Goal: Check status: Check status

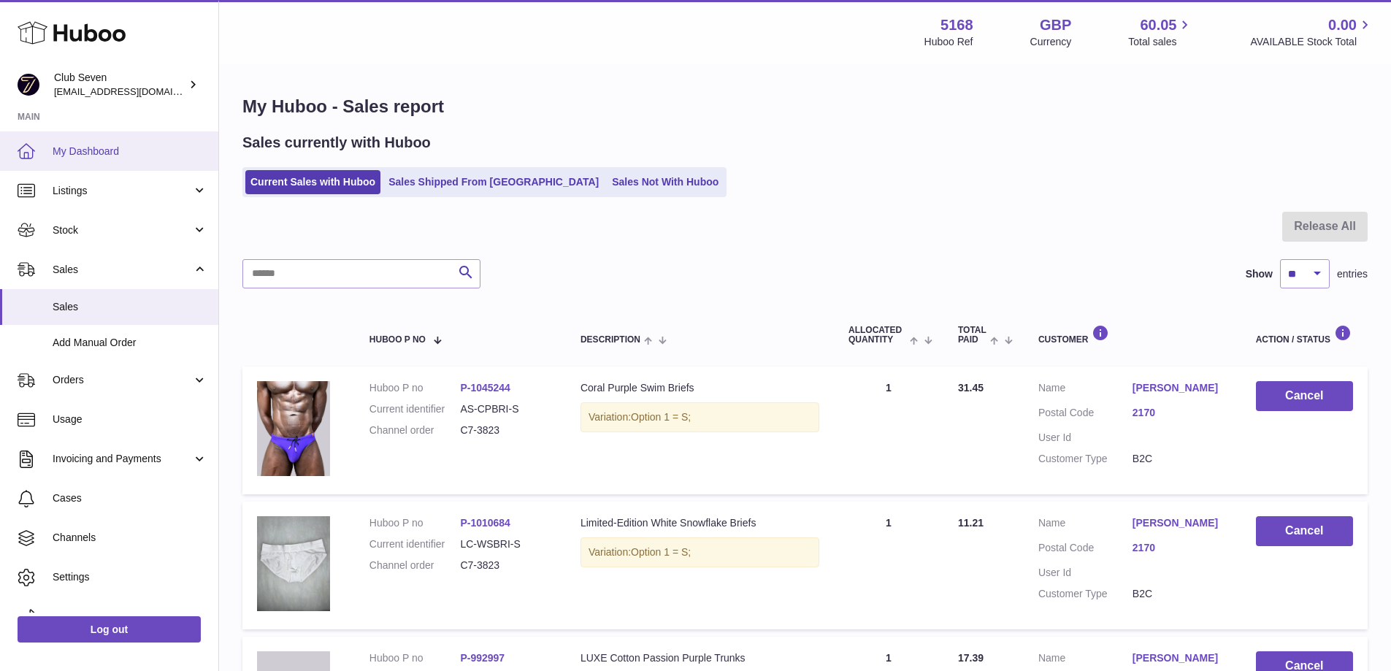
click at [121, 153] on span "My Dashboard" at bounding box center [130, 152] width 155 height 14
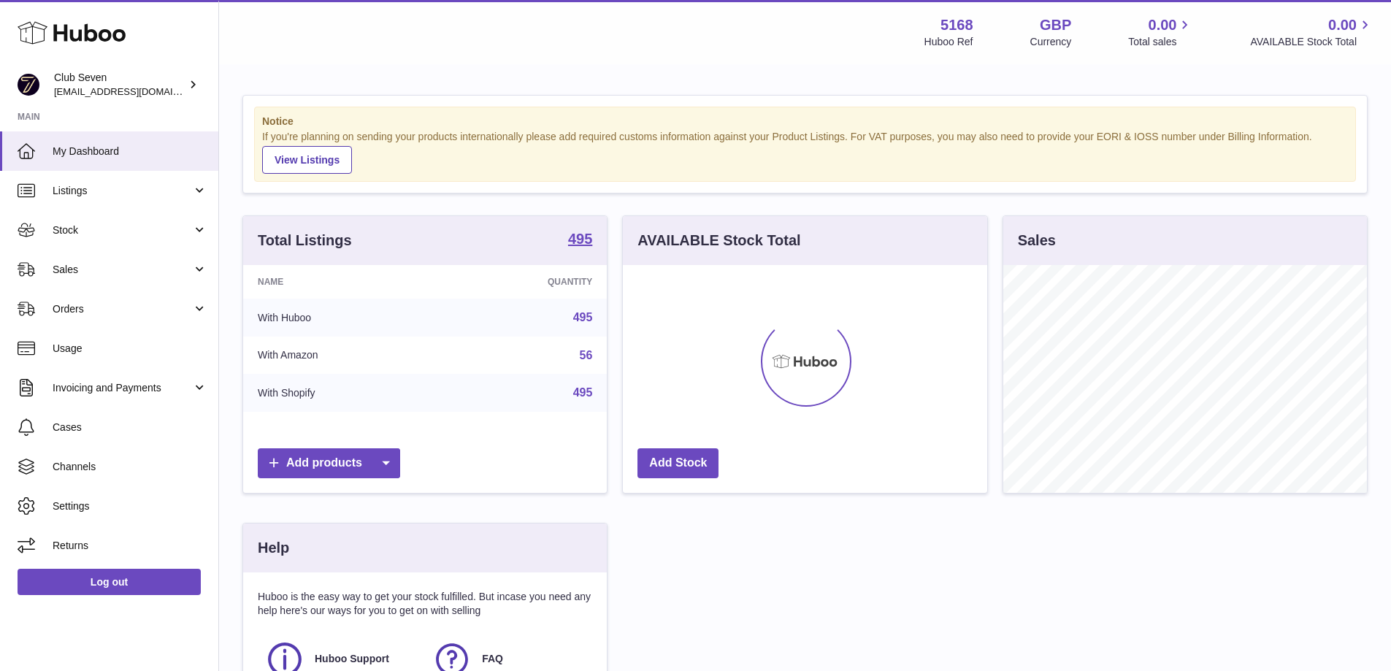
scroll to position [228, 368]
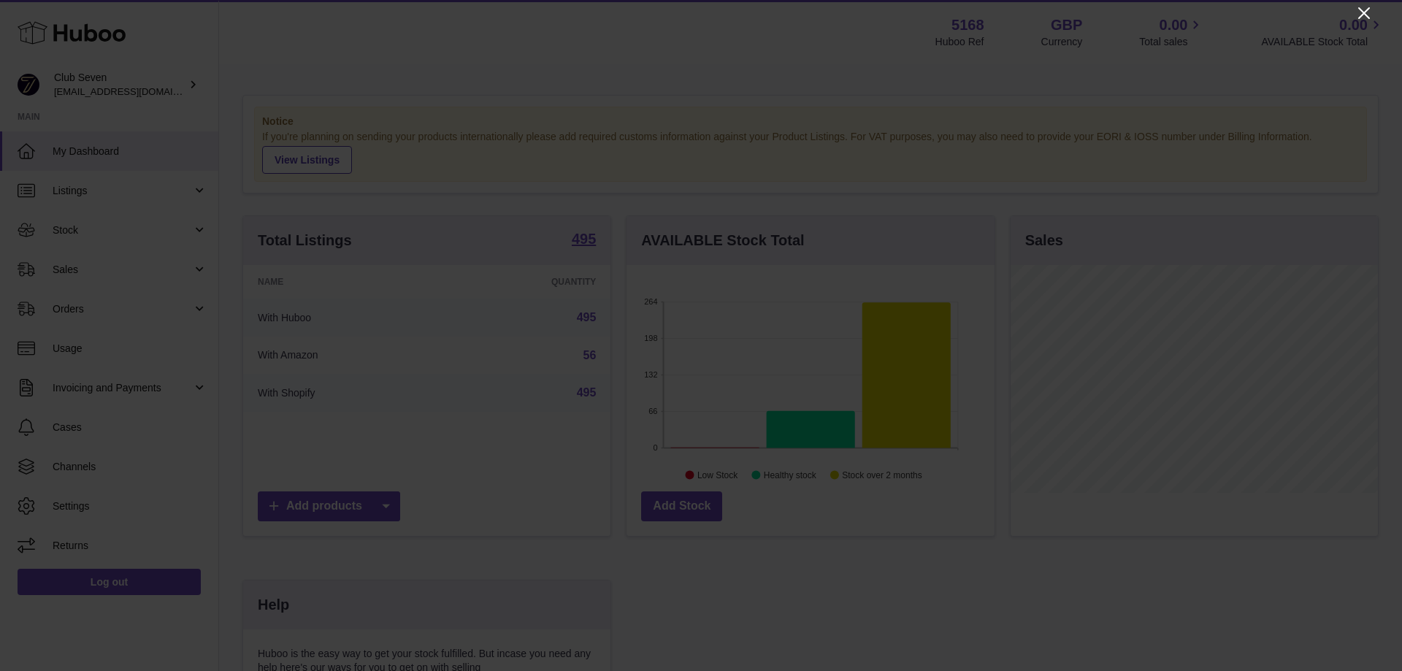
click at [1361, 16] on icon "Close" at bounding box center [1364, 13] width 12 height 12
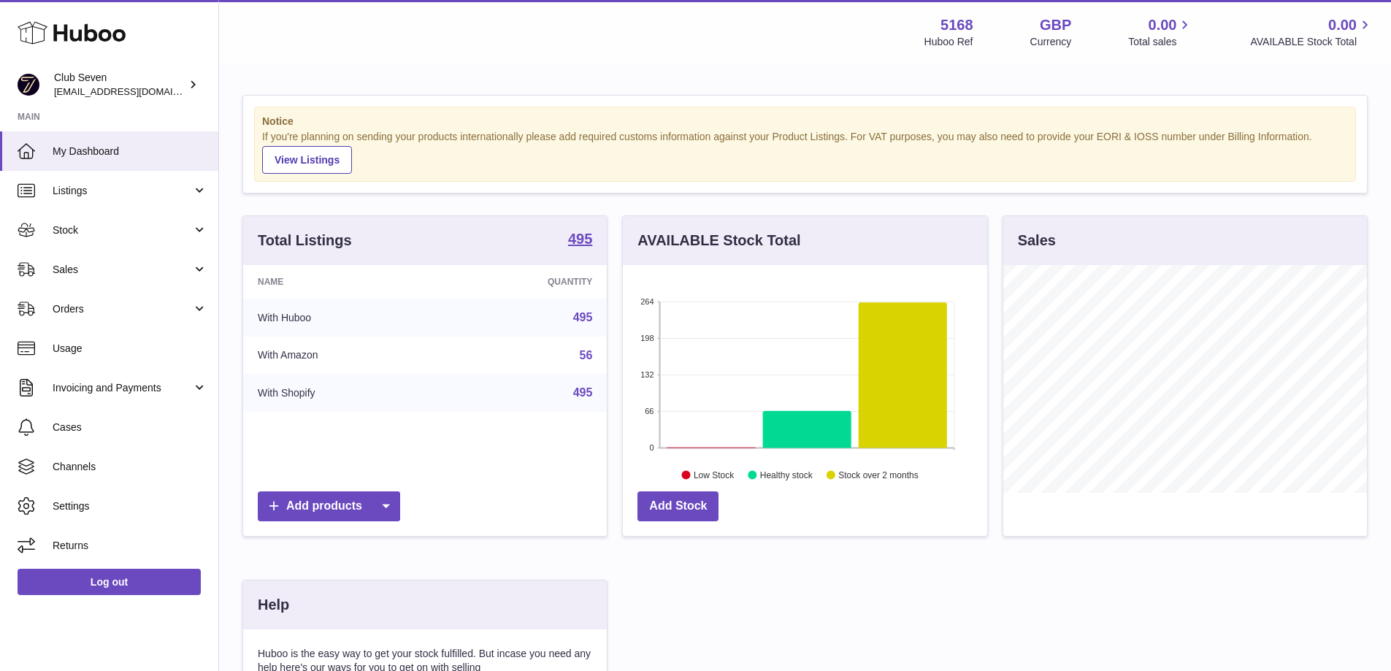
scroll to position [730140, 730004]
click at [67, 272] on span "Sales" at bounding box center [123, 270] width 140 height 14
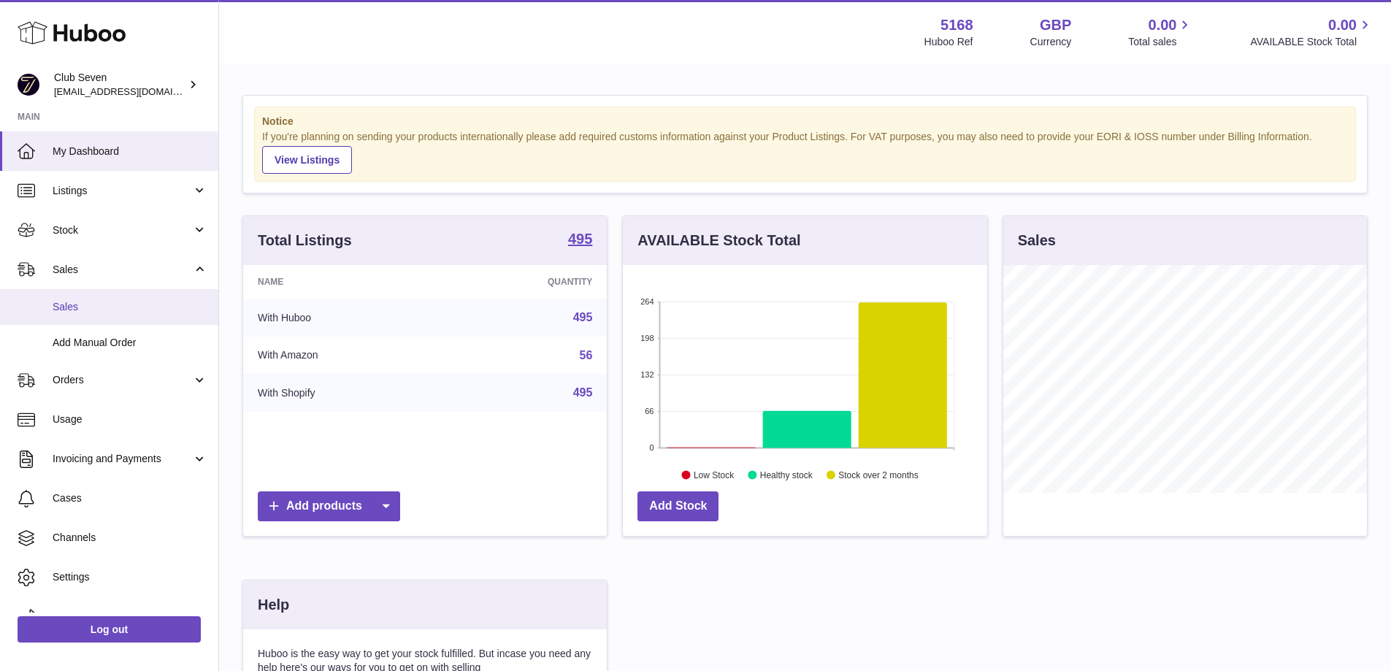
click at [77, 310] on span "Sales" at bounding box center [130, 307] width 155 height 14
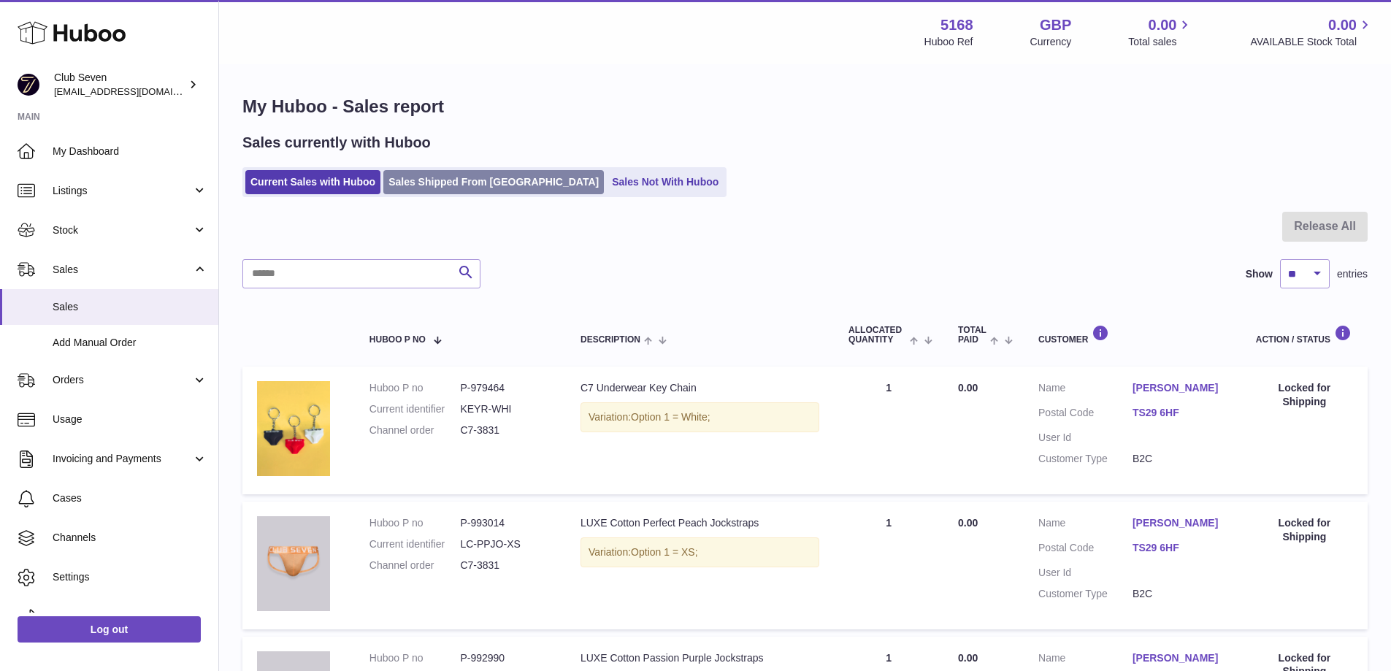
click at [443, 180] on link "Sales Shipped From [GEOGRAPHIC_DATA]" at bounding box center [493, 182] width 221 height 24
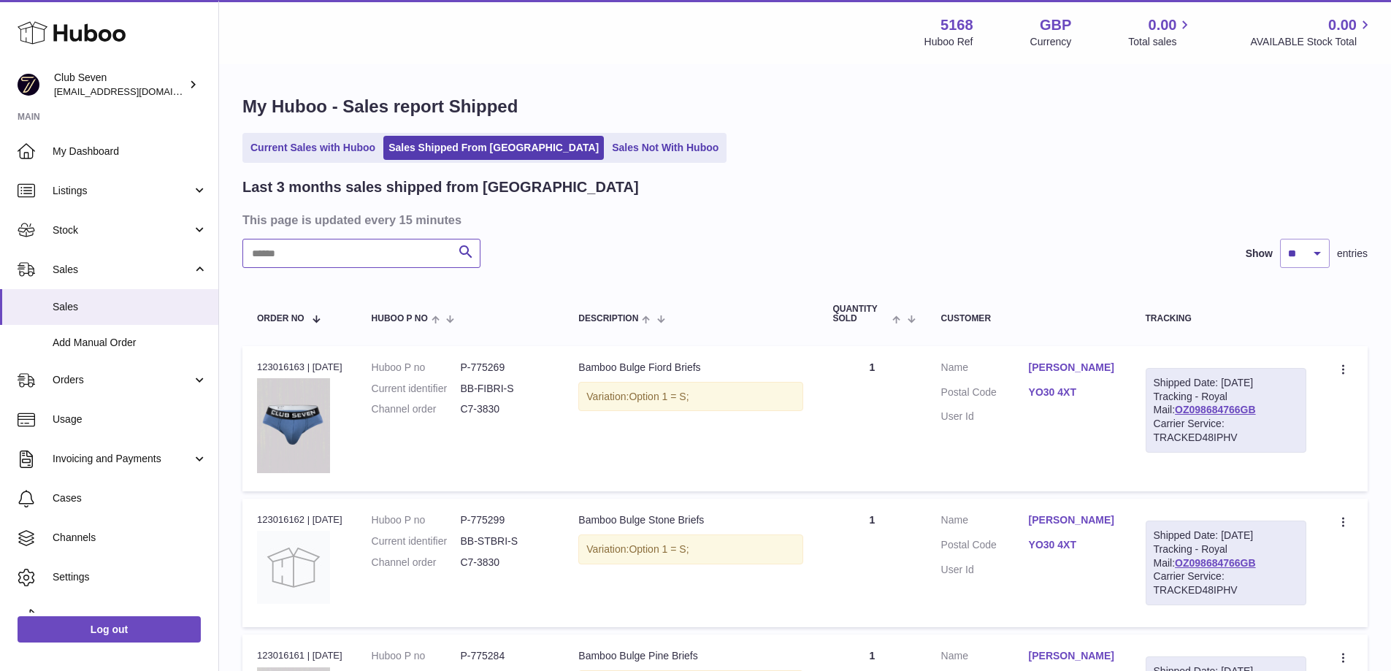
click at [394, 259] on input "text" at bounding box center [361, 253] width 238 height 29
paste input "*******"
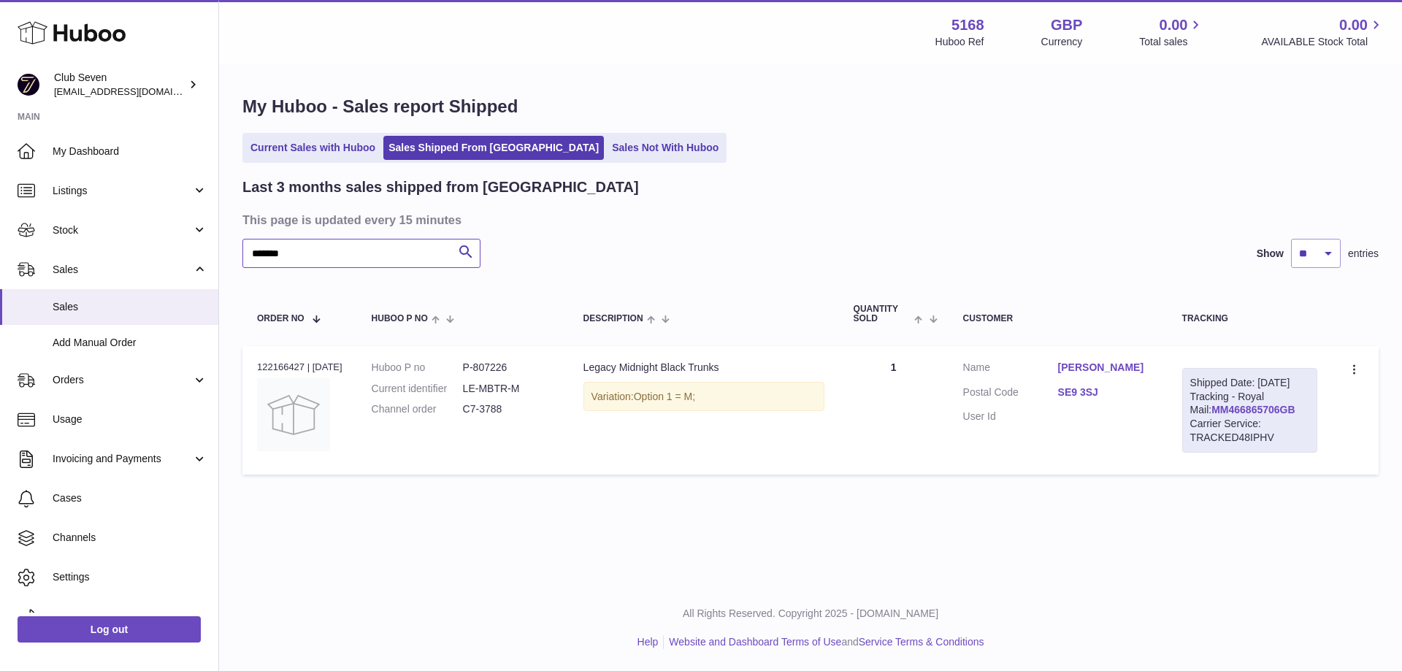
type input "*******"
click at [1220, 416] on link "MM466865706GB" at bounding box center [1253, 410] width 83 height 12
